Goal: Navigation & Orientation: Locate item on page

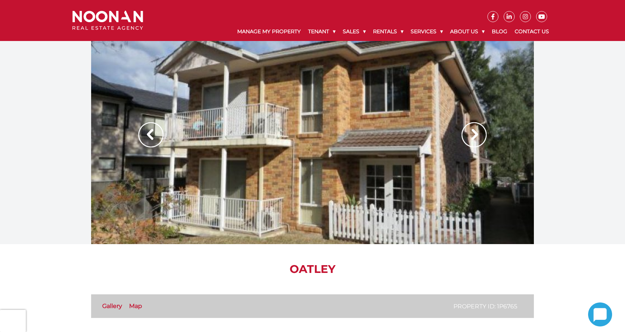
click at [473, 137] on img at bounding box center [474, 134] width 25 height 25
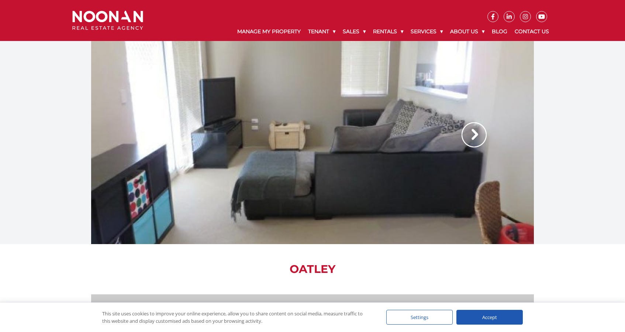
click at [477, 134] on img at bounding box center [474, 134] width 25 height 25
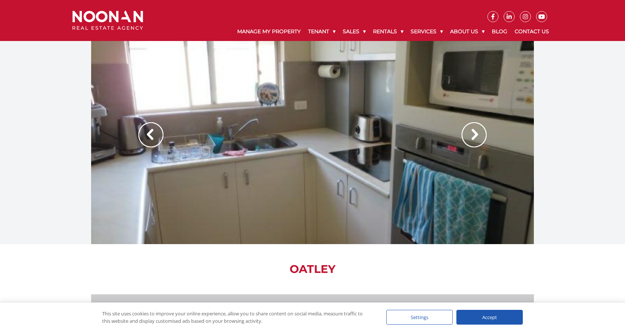
click at [477, 134] on img at bounding box center [474, 134] width 25 height 25
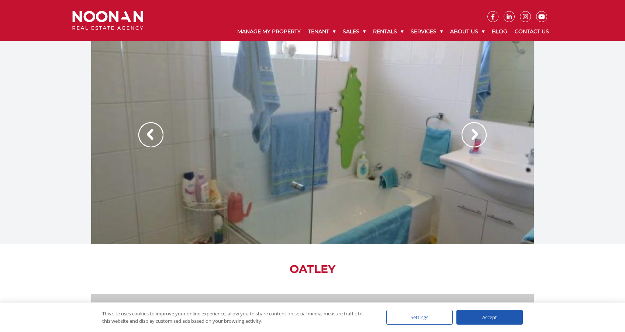
click at [477, 134] on img at bounding box center [474, 134] width 25 height 25
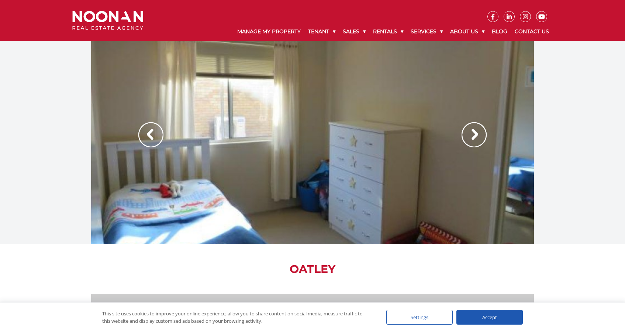
click at [477, 134] on img at bounding box center [474, 134] width 25 height 25
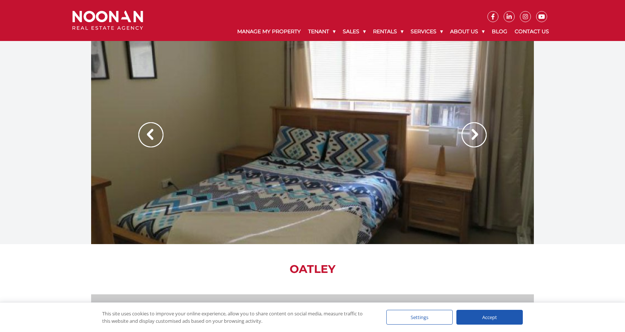
click at [477, 134] on img at bounding box center [474, 134] width 25 height 25
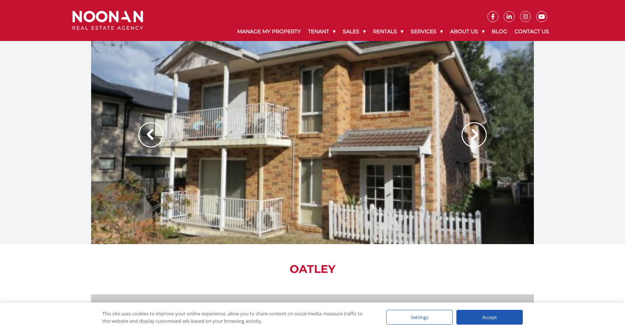
click at [477, 134] on img at bounding box center [474, 134] width 25 height 25
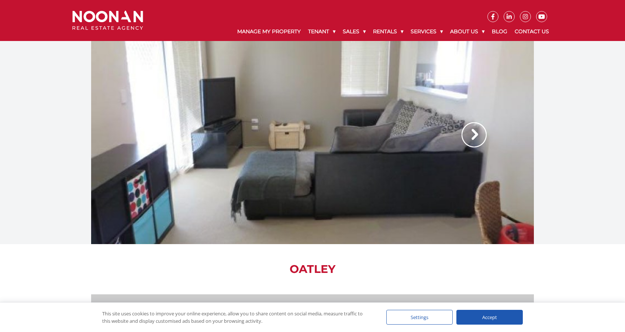
click at [477, 134] on img at bounding box center [474, 134] width 25 height 25
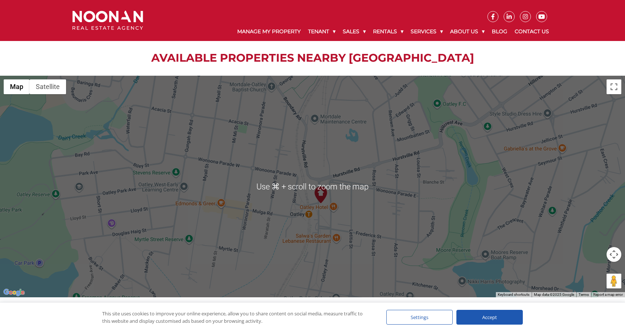
scroll to position [382, 0]
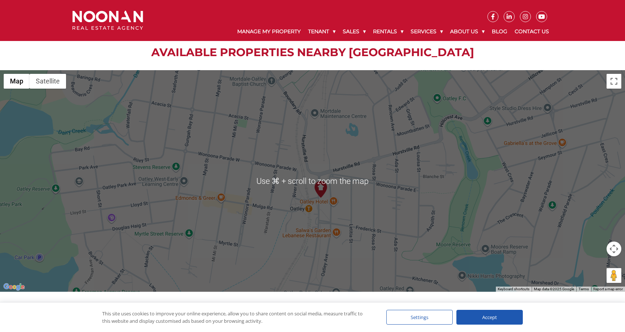
click at [566, 251] on div at bounding box center [312, 180] width 625 height 221
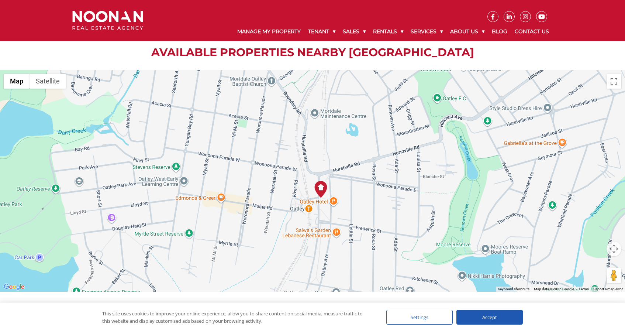
click at [614, 249] on button "Map camera controls" at bounding box center [614, 248] width 15 height 15
click at [596, 229] on button "Zoom in" at bounding box center [595, 230] width 15 height 15
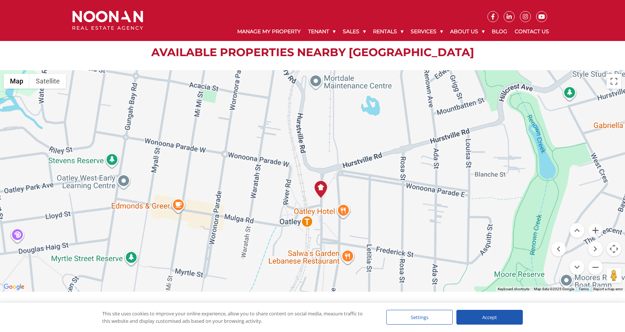
click at [596, 229] on button "Zoom in" at bounding box center [595, 230] width 15 height 15
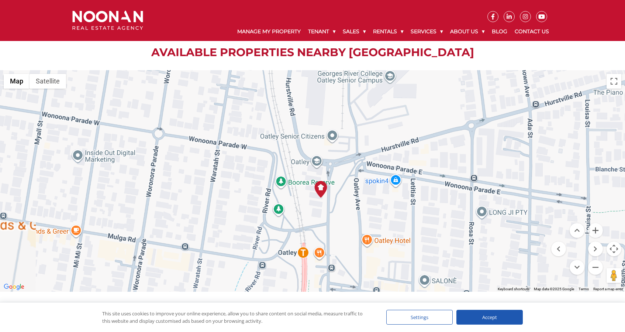
click at [596, 229] on button "Zoom in" at bounding box center [595, 230] width 15 height 15
